Goal: Navigation & Orientation: Find specific page/section

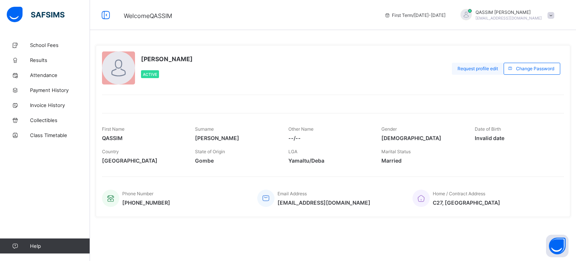
click at [467, 69] on span "Request profile edit" at bounding box center [478, 69] width 41 height 6
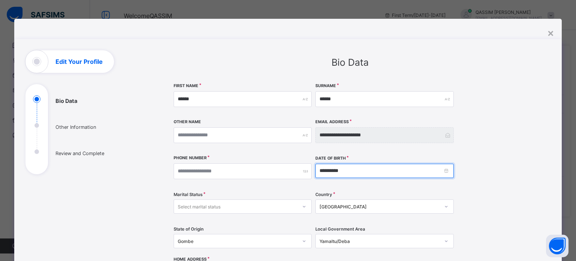
click at [322, 172] on input "**********" at bounding box center [385, 171] width 138 height 14
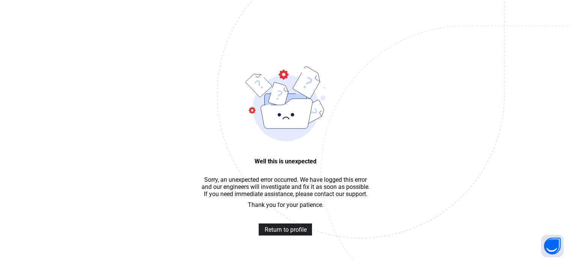
click at [287, 233] on span "Return to profile" at bounding box center [285, 229] width 42 height 7
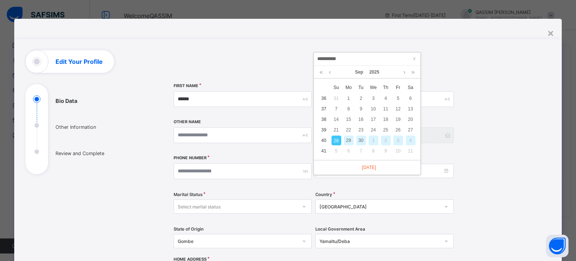
click at [336, 61] on input "**********" at bounding box center [367, 59] width 102 height 8
click at [342, 61] on input "**********" at bounding box center [367, 59] width 102 height 8
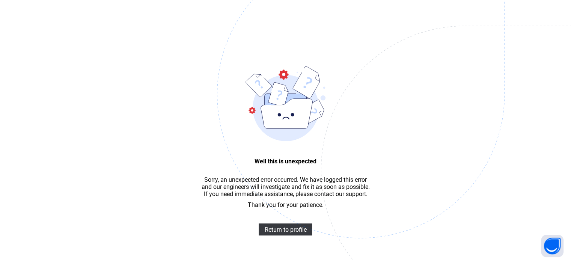
click at [298, 228] on img at bounding box center [412, 131] width 391 height 363
click at [296, 231] on span "Return to profile" at bounding box center [285, 229] width 42 height 7
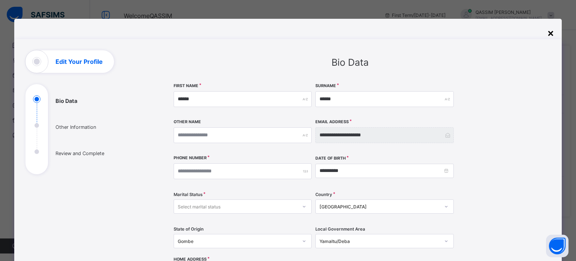
click at [549, 30] on div "×" at bounding box center [551, 32] width 7 height 13
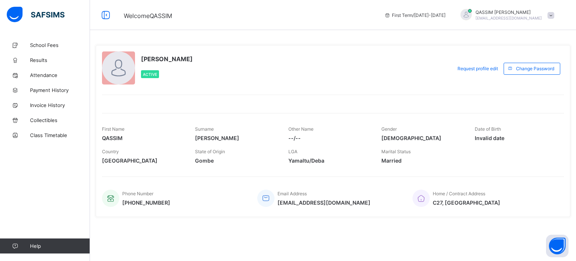
click at [506, 11] on span "[PERSON_NAME]" at bounding box center [509, 12] width 66 height 6
click at [47, 74] on span "Attendance" at bounding box center [60, 75] width 60 height 6
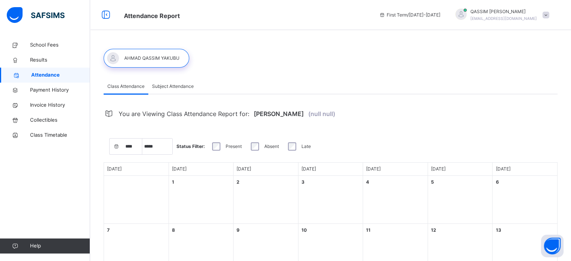
select select "****"
select select "*"
click at [161, 87] on span "Subject Attendance" at bounding box center [173, 86] width 42 height 7
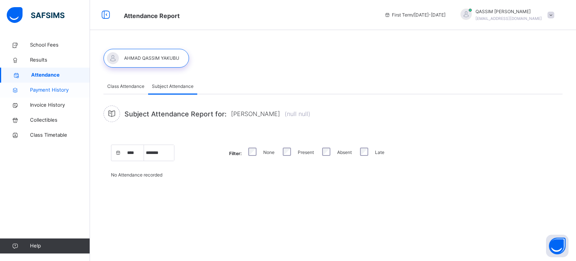
click at [51, 88] on span "Payment History" at bounding box center [60, 90] width 60 height 8
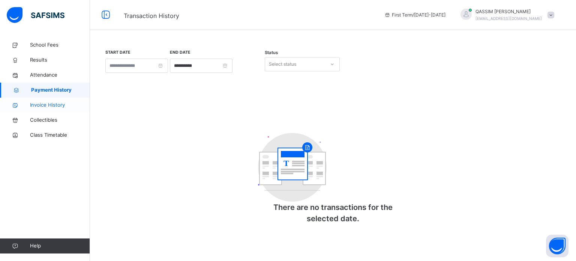
click at [51, 107] on span "Invoice History" at bounding box center [60, 105] width 60 height 8
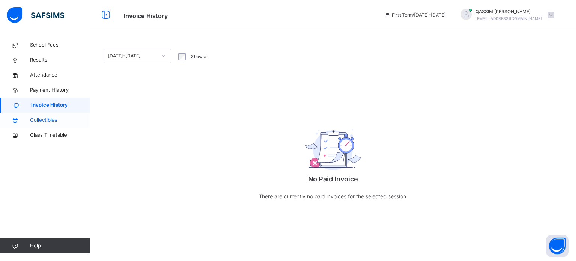
click at [43, 120] on span "Collectibles" at bounding box center [60, 120] width 60 height 8
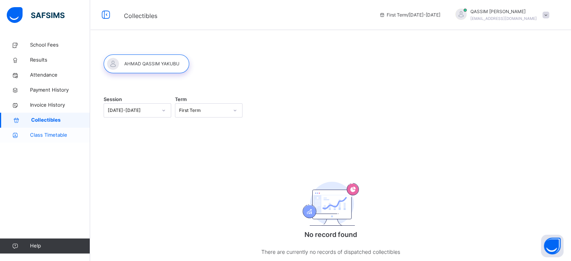
click at [49, 136] on span "Class Timetable" at bounding box center [60, 135] width 60 height 8
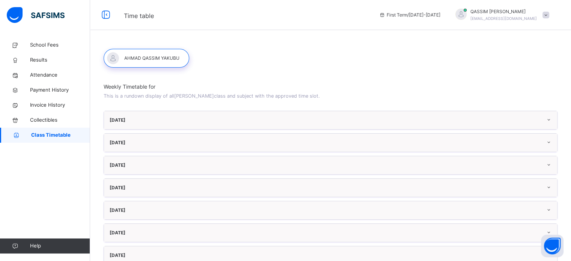
click at [125, 126] on div "[DATE]" at bounding box center [330, 120] width 453 height 18
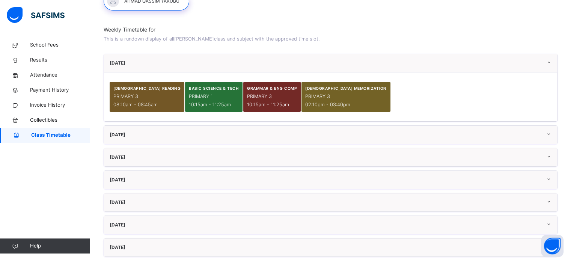
scroll to position [67, 0]
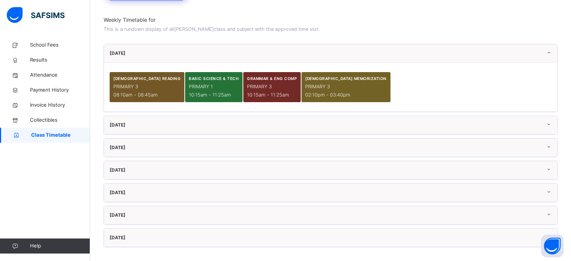
click at [132, 132] on div "[DATE]" at bounding box center [330, 125] width 453 height 18
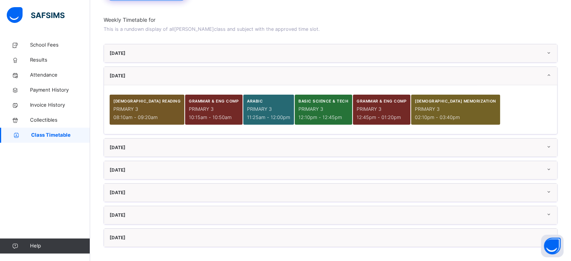
click at [140, 147] on div "[DATE]" at bounding box center [330, 147] width 453 height 18
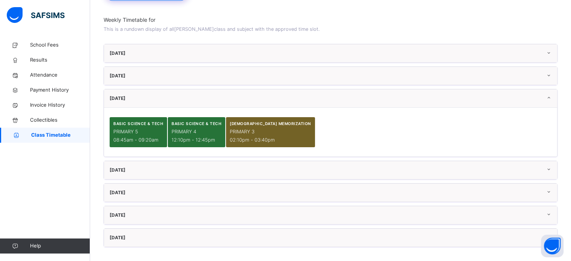
click at [143, 170] on div "[DATE]" at bounding box center [330, 170] width 453 height 18
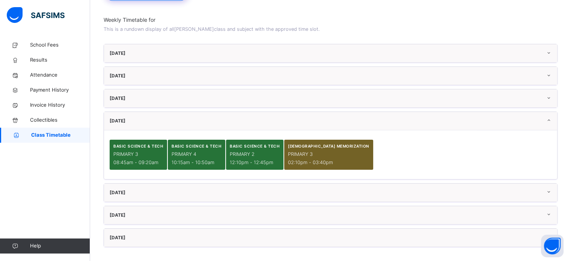
click at [162, 191] on div "[DATE]" at bounding box center [330, 193] width 453 height 18
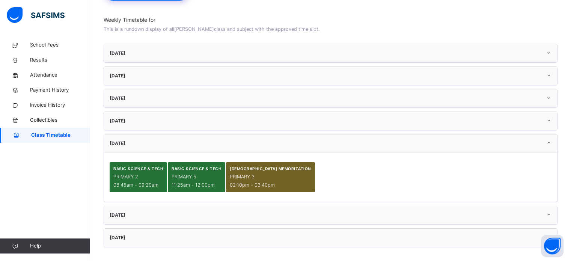
click at [167, 209] on div "[DATE]" at bounding box center [330, 215] width 453 height 18
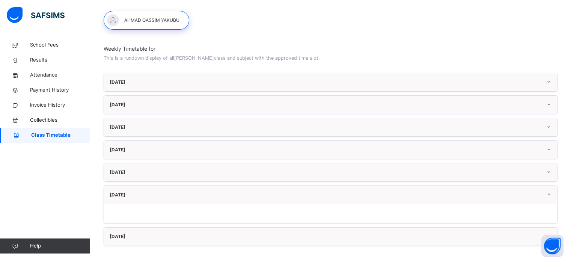
scroll to position [37, 0]
click at [170, 238] on div "[DATE]" at bounding box center [330, 238] width 453 height 18
click at [39, 62] on span "Results" at bounding box center [60, 60] width 60 height 8
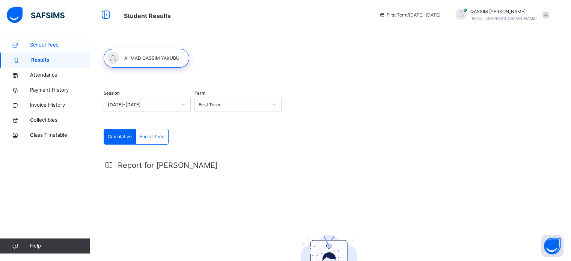
click at [42, 44] on span "School Fees" at bounding box center [60, 45] width 60 height 8
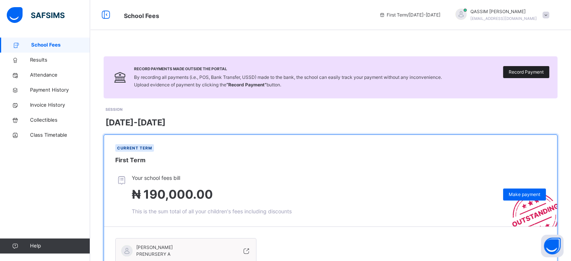
click at [526, 70] on span "Record Payment" at bounding box center [526, 72] width 35 height 7
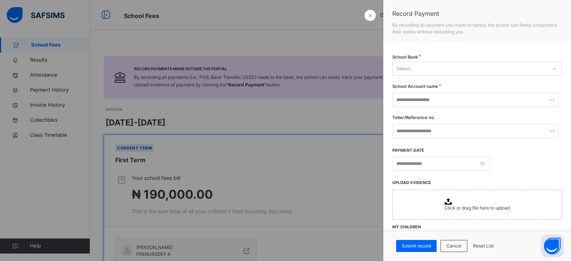
click at [433, 70] on div "Select..." at bounding box center [470, 69] width 155 height 12
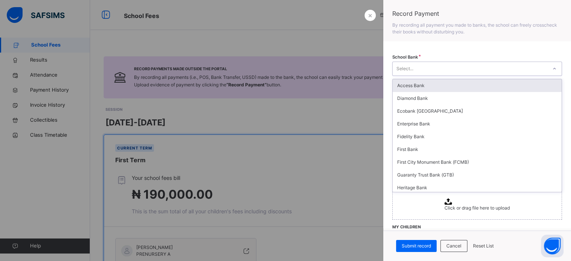
click at [433, 70] on div "Select..." at bounding box center [470, 69] width 155 height 12
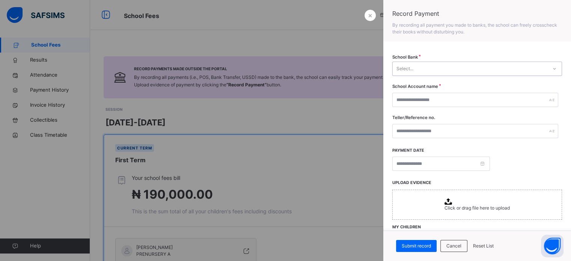
click at [270, 37] on div at bounding box center [285, 130] width 571 height 261
